Goal: Task Accomplishment & Management: Complete application form

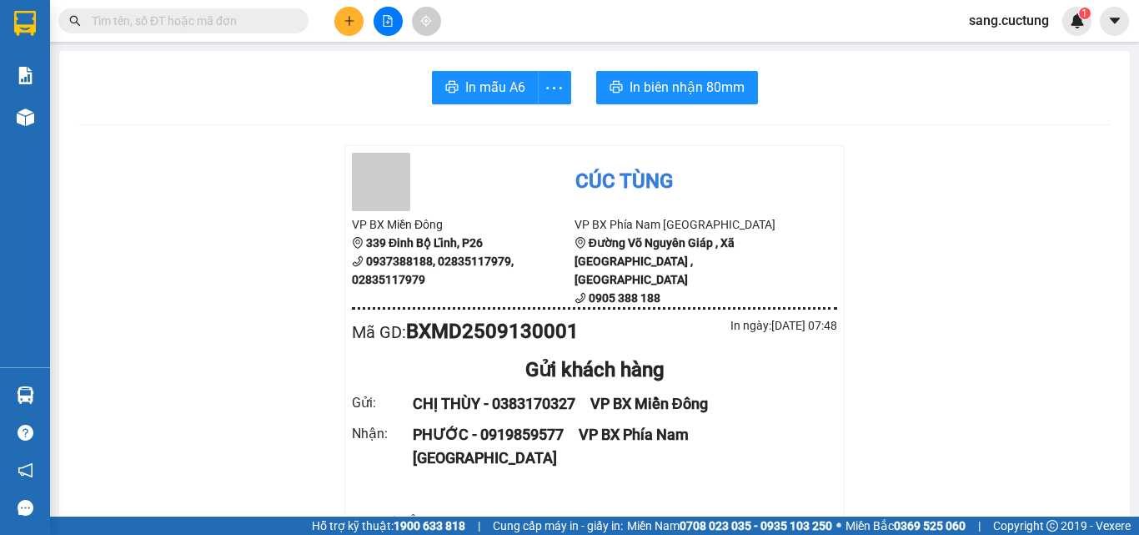
click at [236, 23] on input "text" at bounding box center [190, 21] width 197 height 18
click at [337, 13] on button at bounding box center [348, 21] width 29 height 29
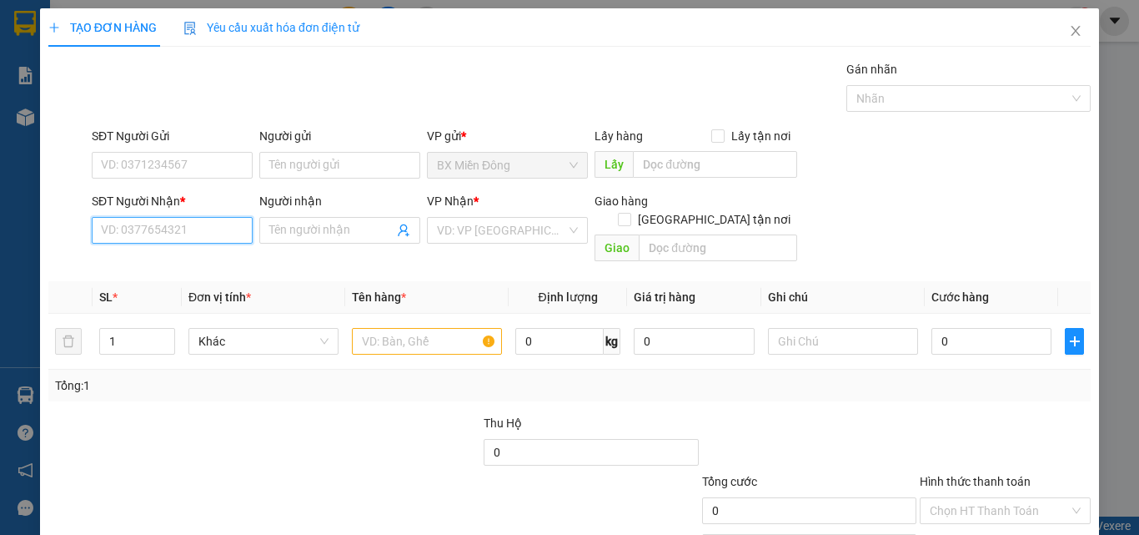
click at [221, 237] on input "SĐT Người Nhận *" at bounding box center [172, 230] width 161 height 27
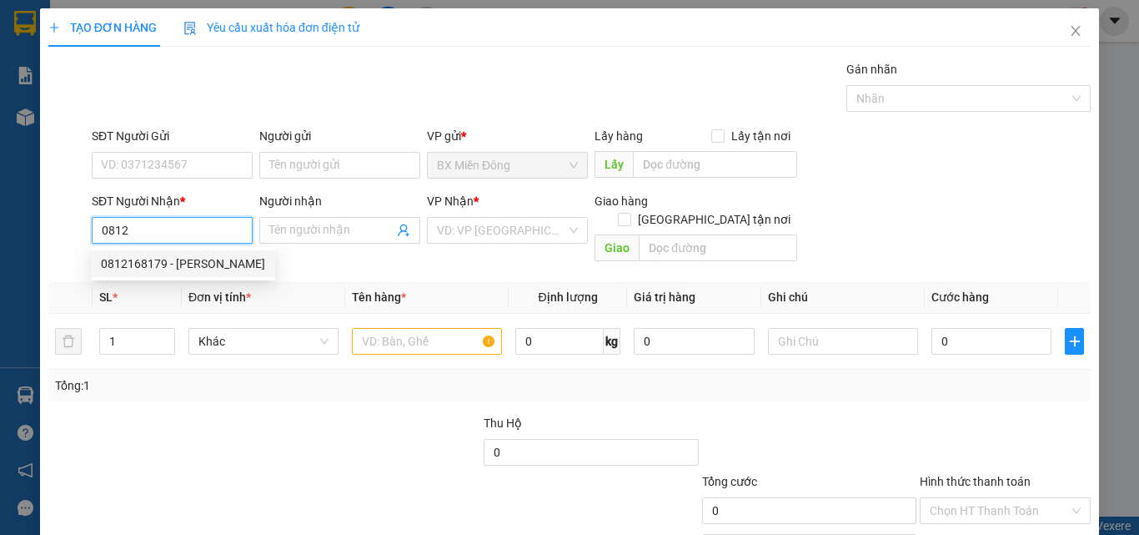
click at [216, 266] on div "0812168179 - [PERSON_NAME]" at bounding box center [183, 263] width 164 height 18
type input "0812168179"
type input "[PERSON_NAME]"
type input "250.000"
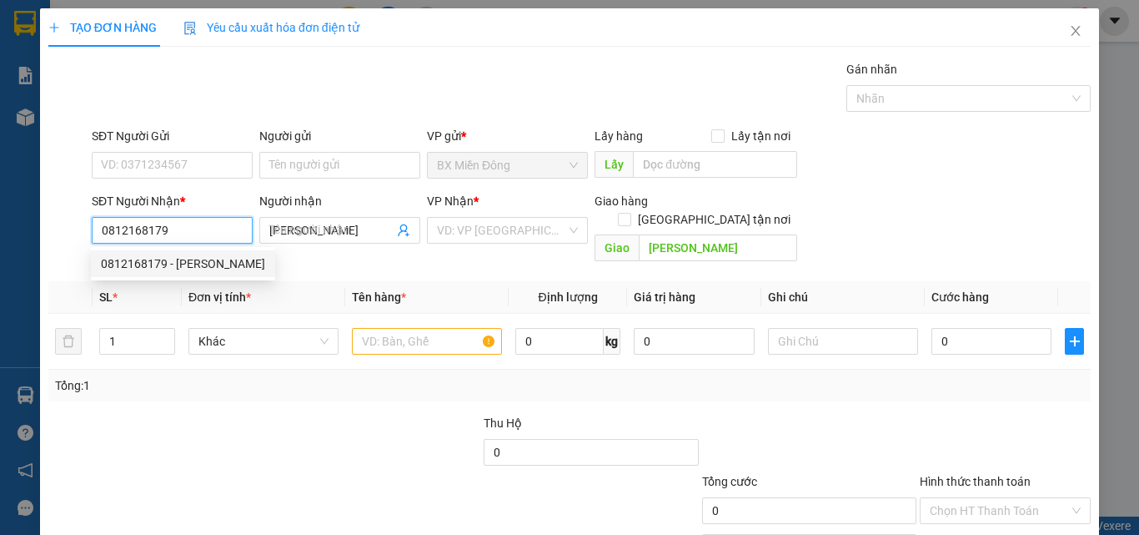
type input "250.000"
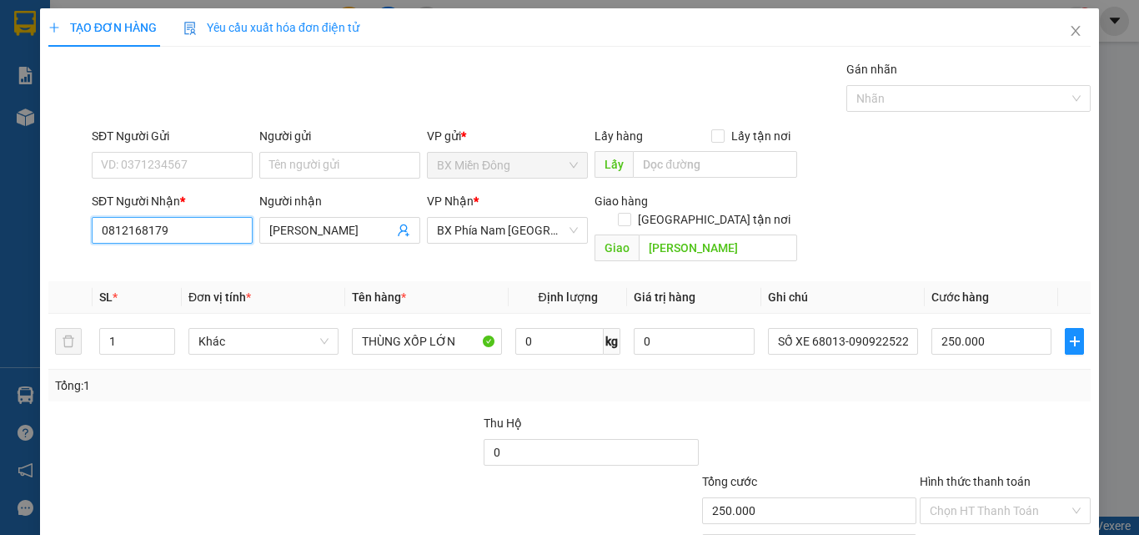
scroll to position [83, 0]
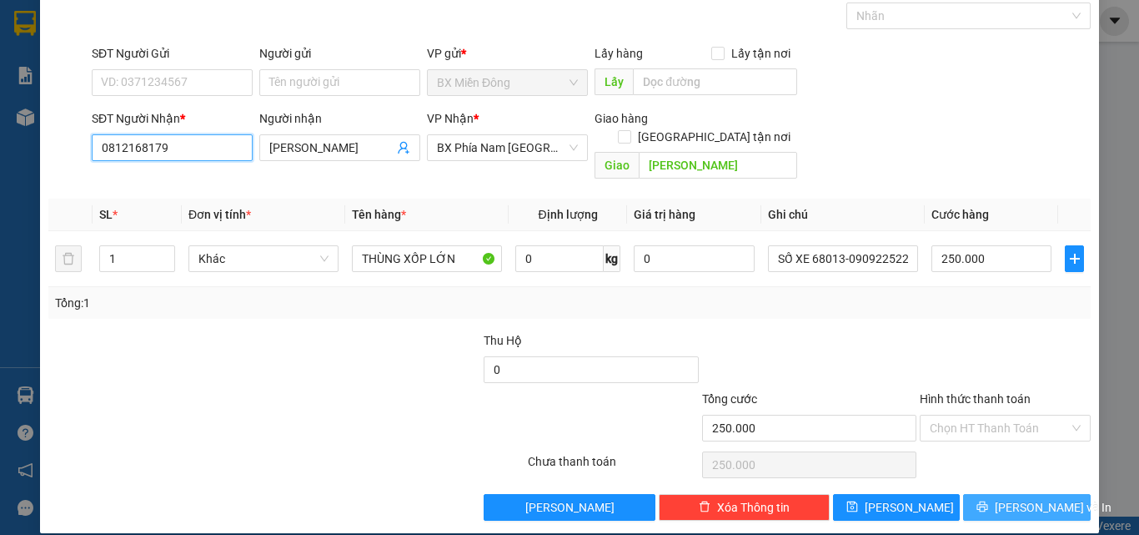
type input "0812168179"
click at [971, 494] on button "[PERSON_NAME] và In" at bounding box center [1027, 507] width 128 height 27
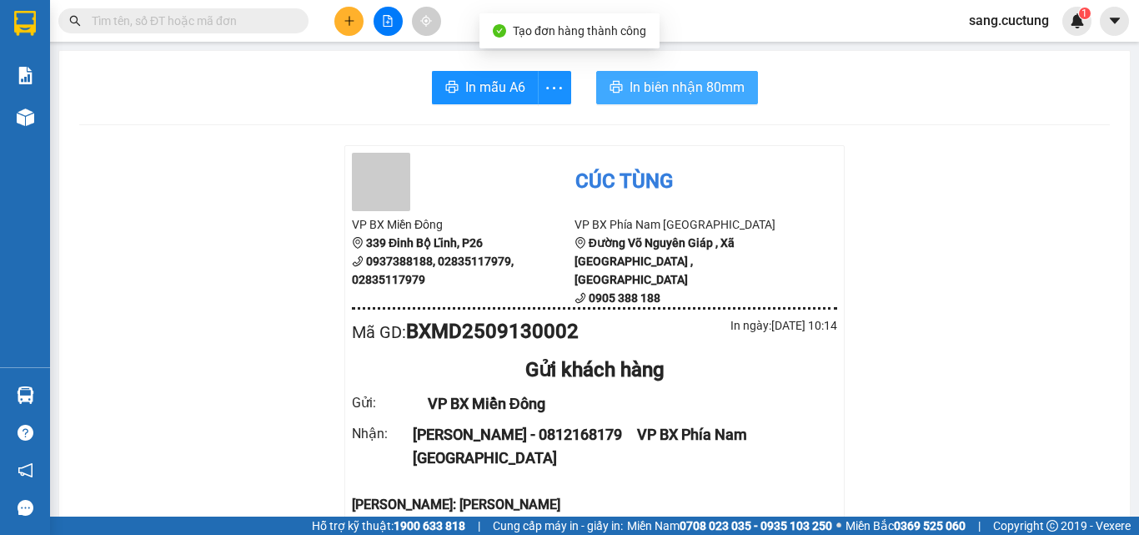
click at [656, 96] on span "In biên nhận 80mm" at bounding box center [687, 87] width 115 height 21
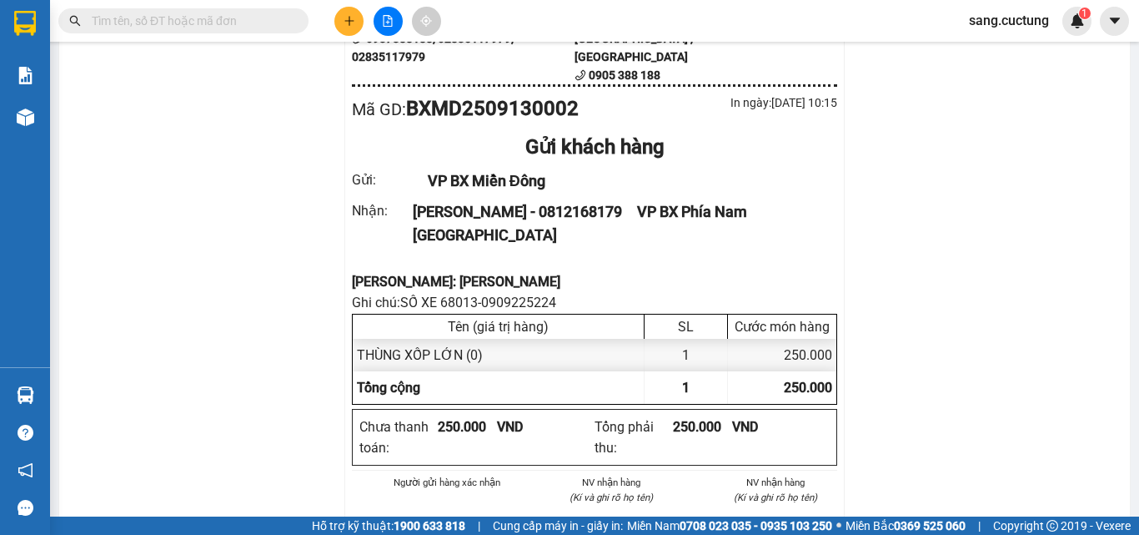
scroll to position [250, 0]
